Goal: Transaction & Acquisition: Purchase product/service

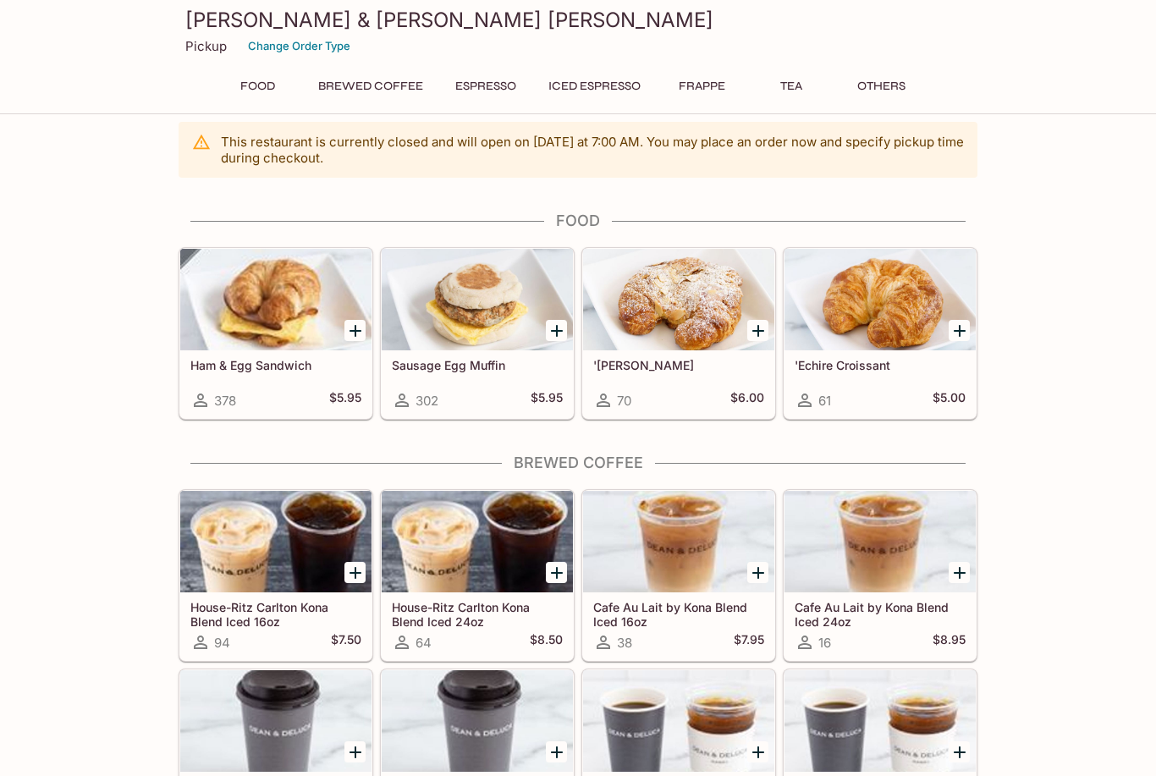
scroll to position [18, 0]
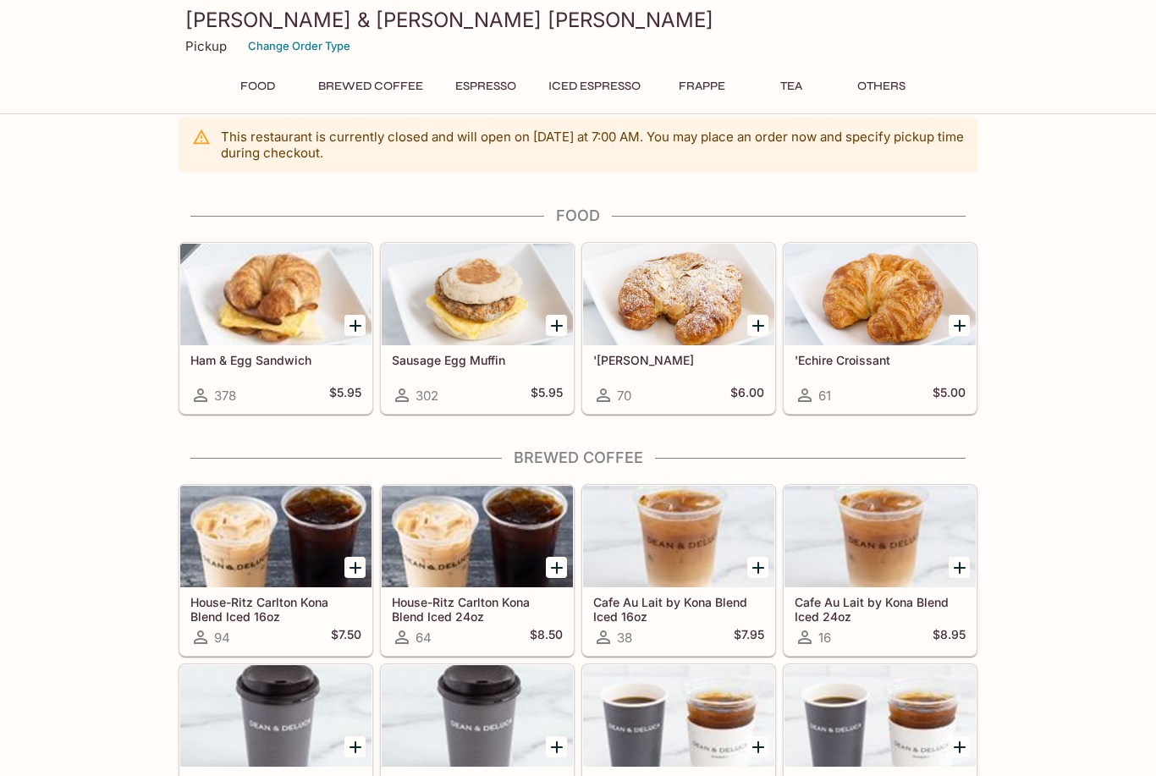
click at [267, 82] on button "Food" at bounding box center [257, 86] width 76 height 24
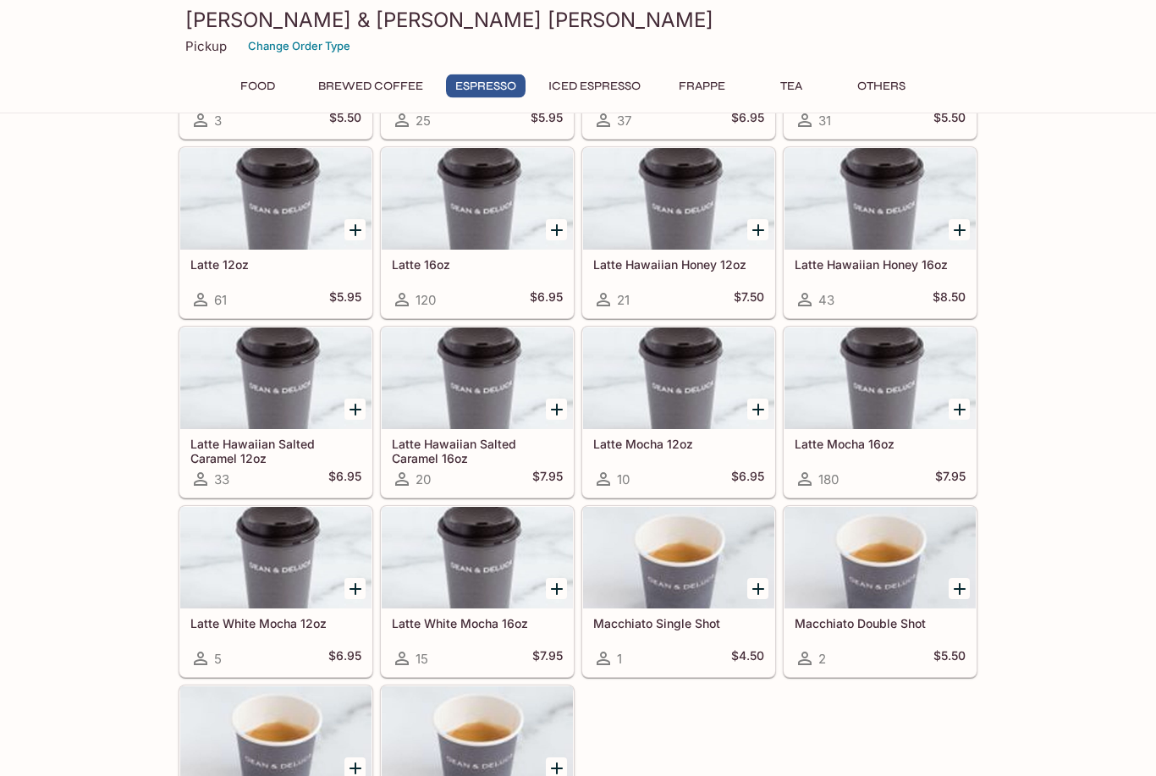
scroll to position [1316, 0]
click at [820, 481] on span "180" at bounding box center [828, 479] width 20 height 16
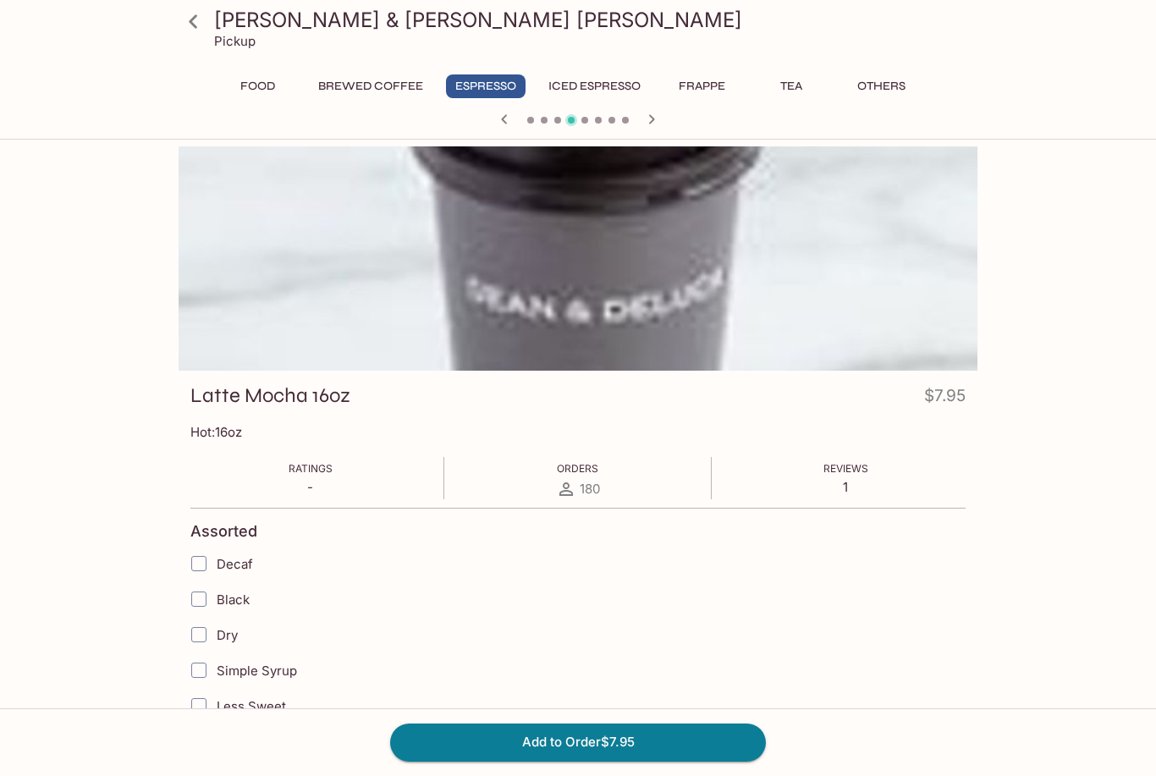
click at [201, 24] on icon at bounding box center [194, 22] width 30 height 30
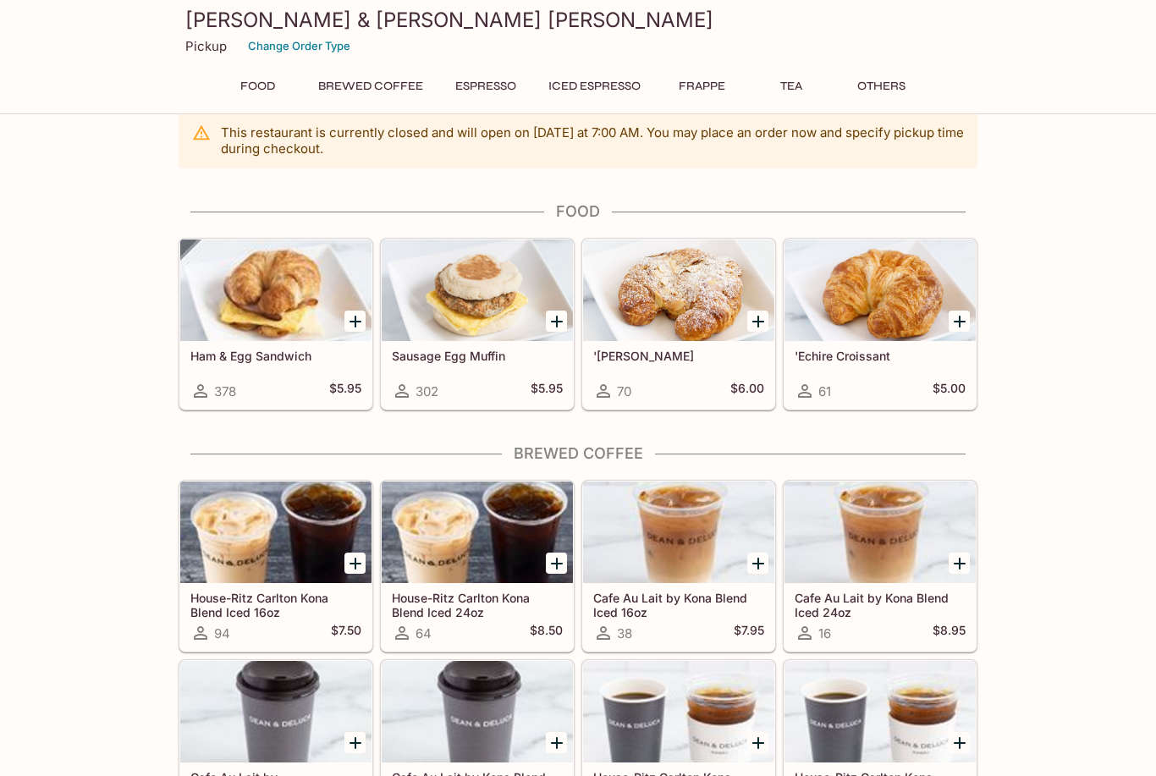
scroll to position [19, 0]
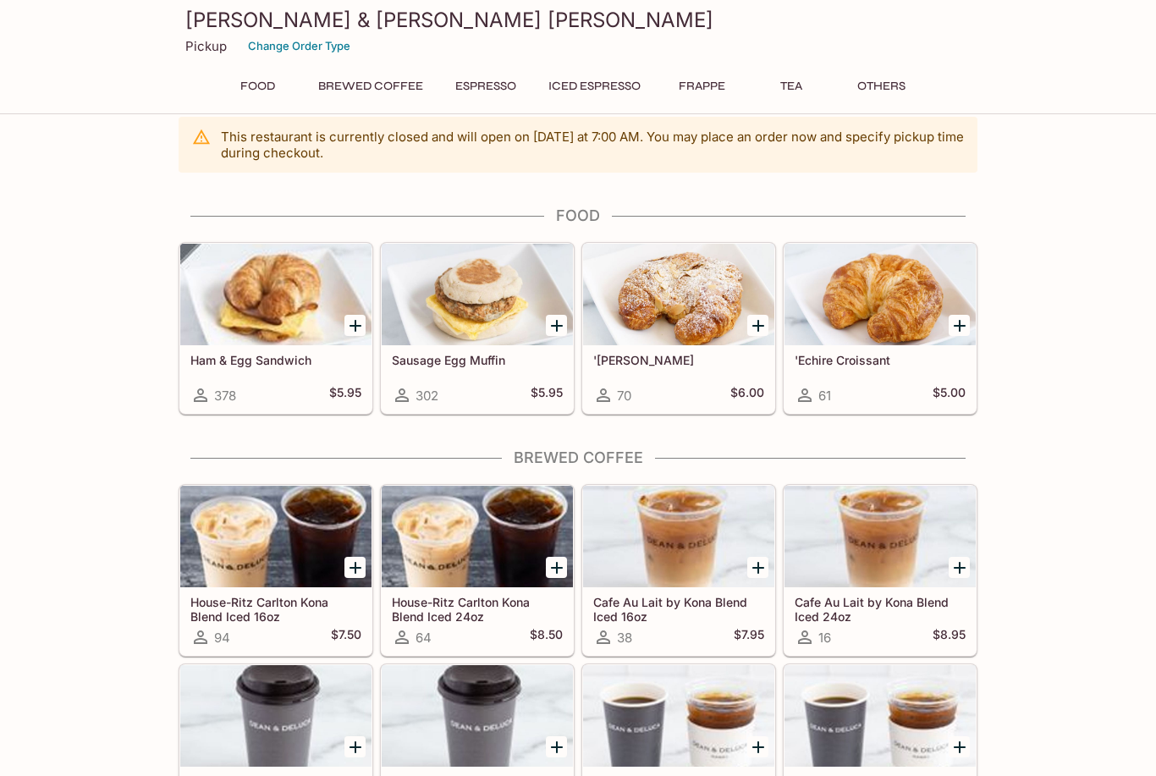
click at [665, 359] on h5 "'[PERSON_NAME]" at bounding box center [678, 360] width 171 height 14
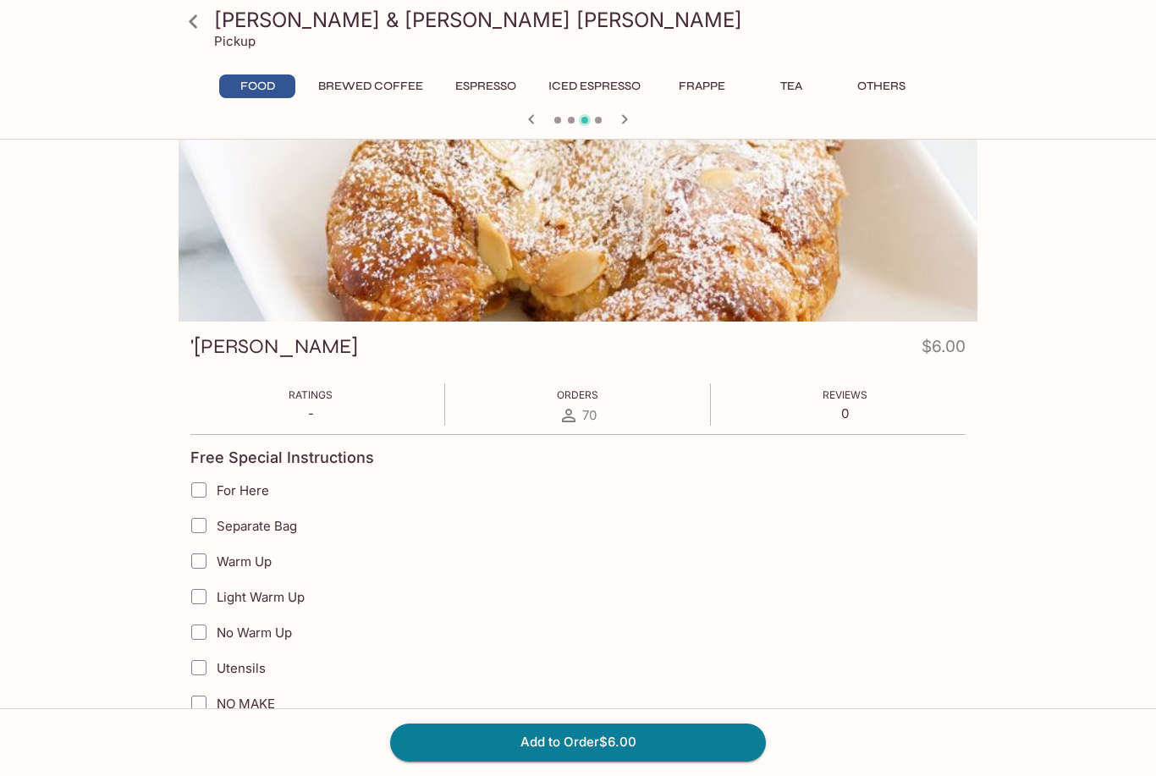
scroll to position [54, 0]
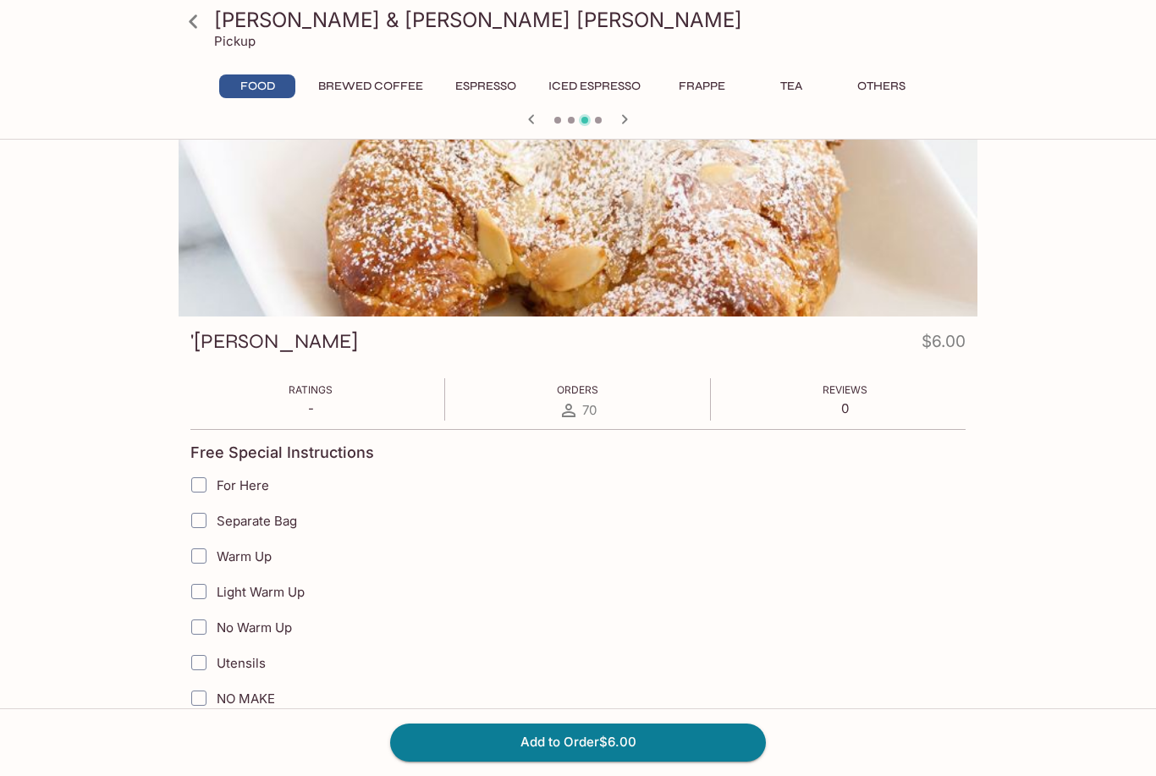
click at [580, 398] on div "Orders 70" at bounding box center [577, 399] width 41 height 42
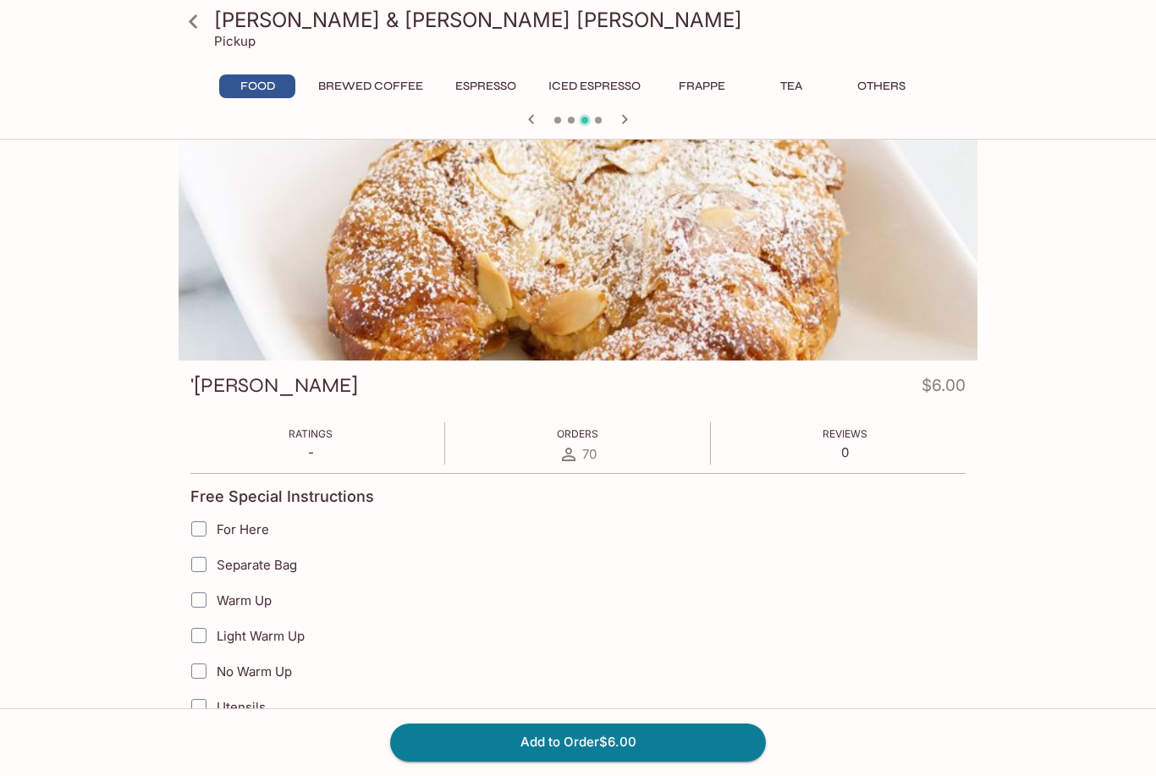
scroll to position [0, 0]
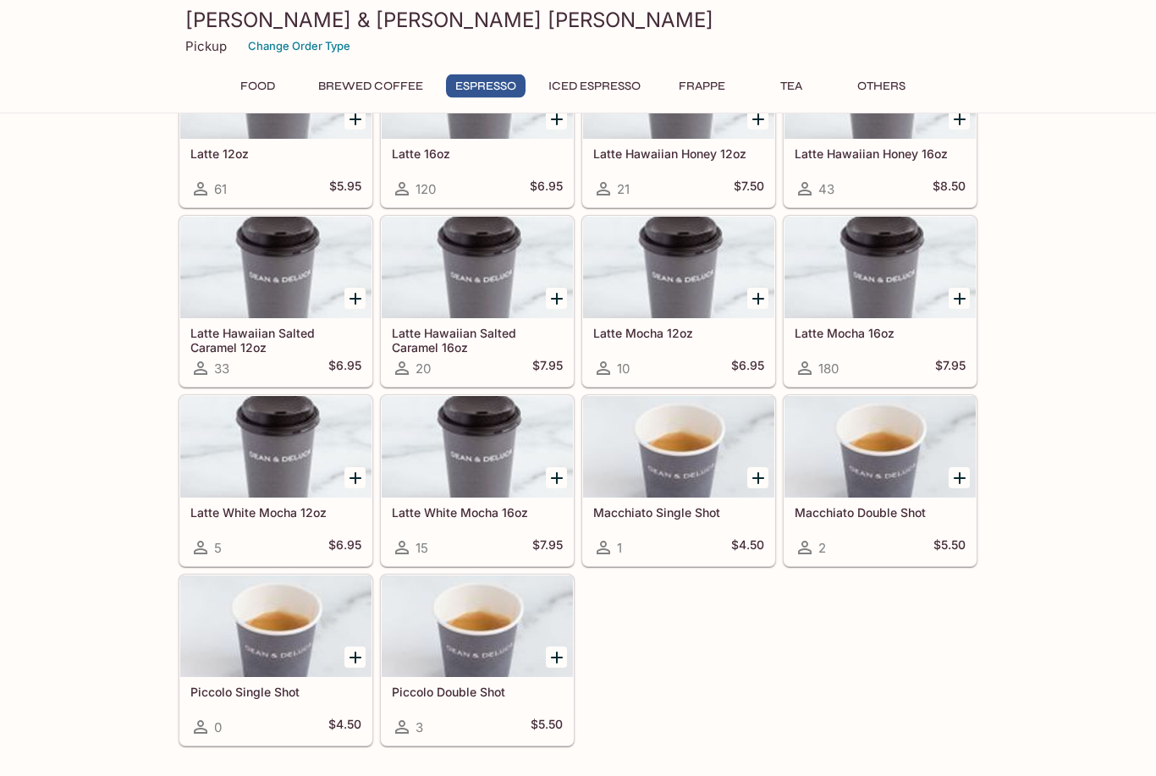
scroll to position [1427, 0]
click at [884, 276] on div at bounding box center [879, 268] width 191 height 102
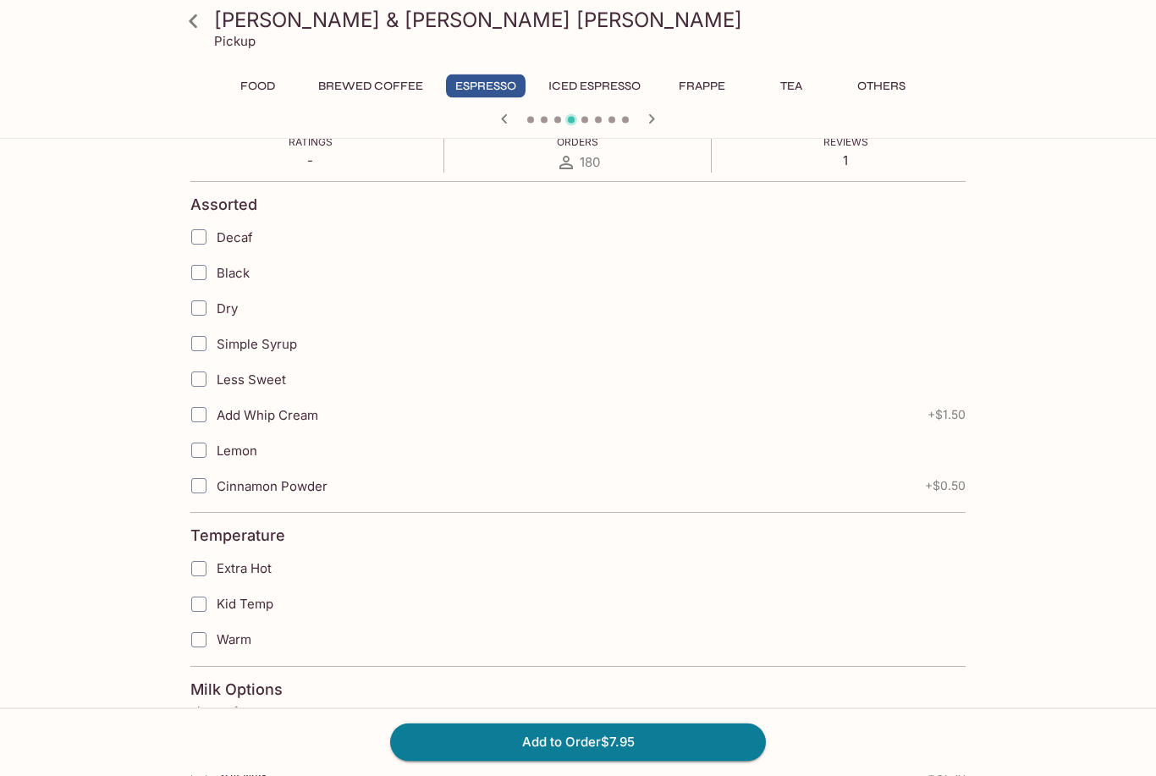
scroll to position [327, 0]
